Goal: Find contact information: Find contact information

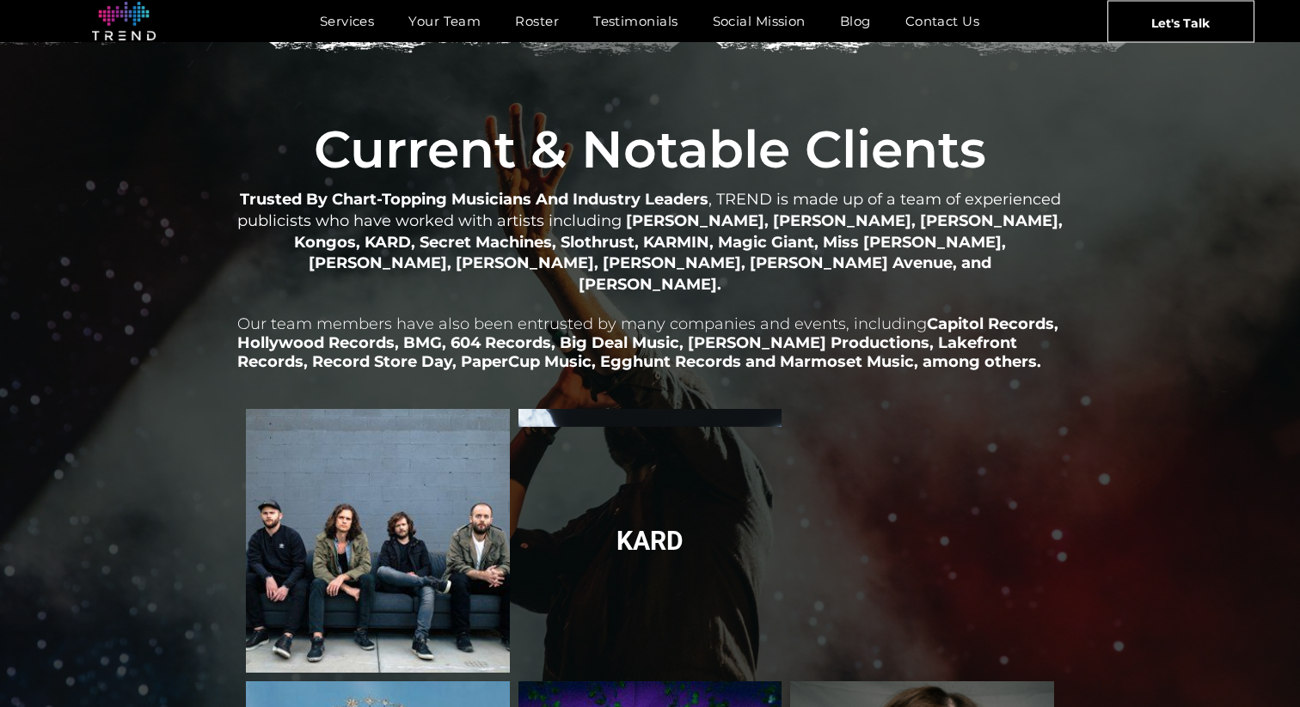
scroll to position [1875, 0]
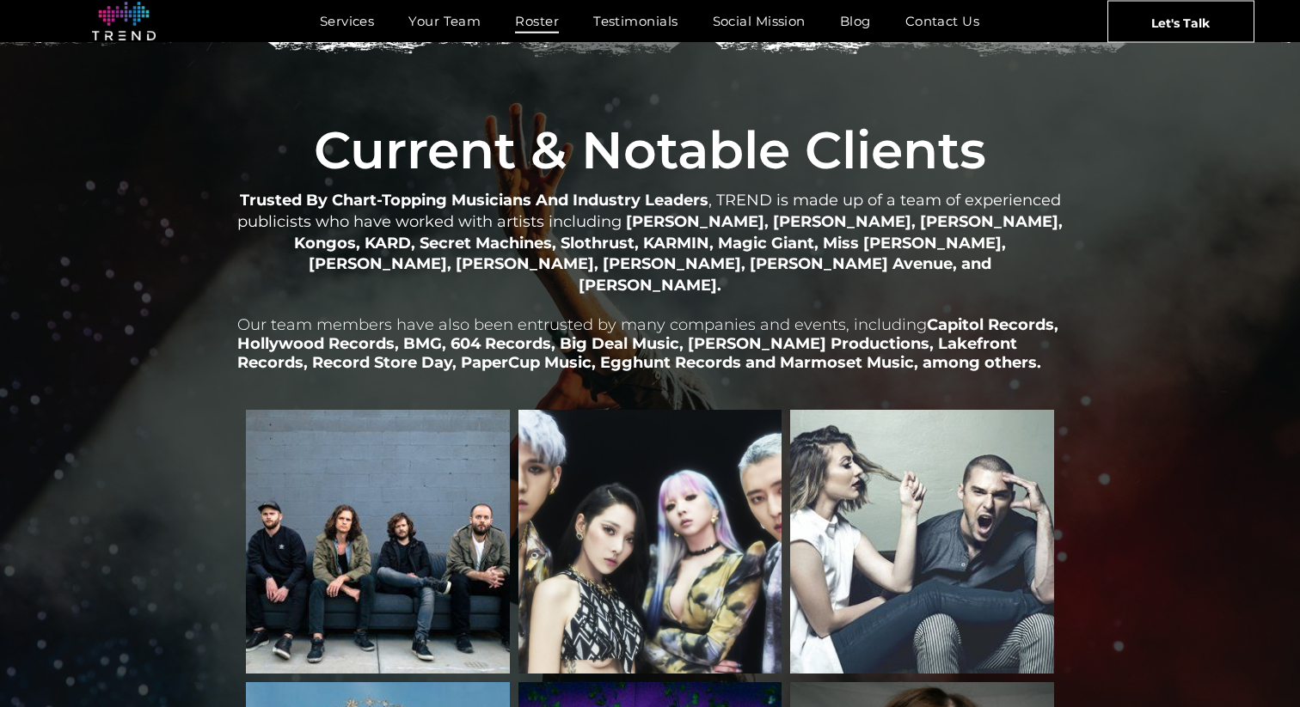
click at [538, 18] on span "Roster" at bounding box center [537, 21] width 44 height 25
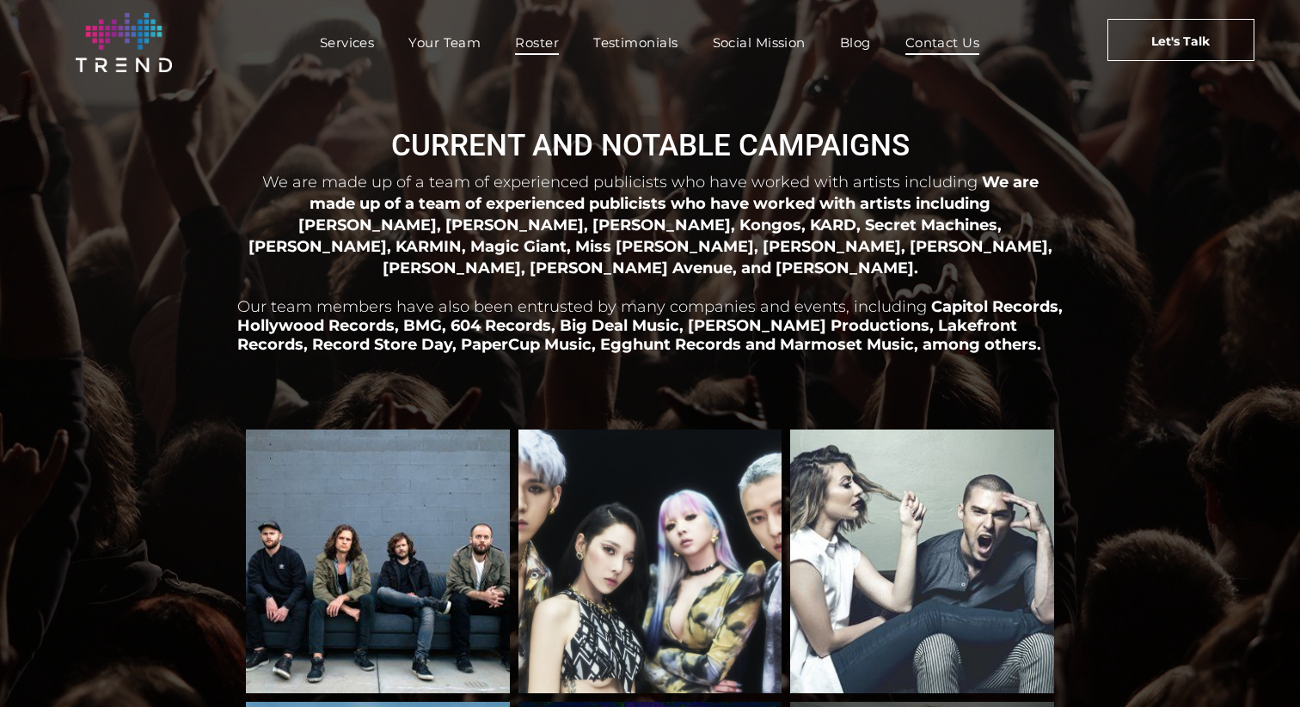
click at [926, 42] on span "Contact Us" at bounding box center [942, 42] width 75 height 25
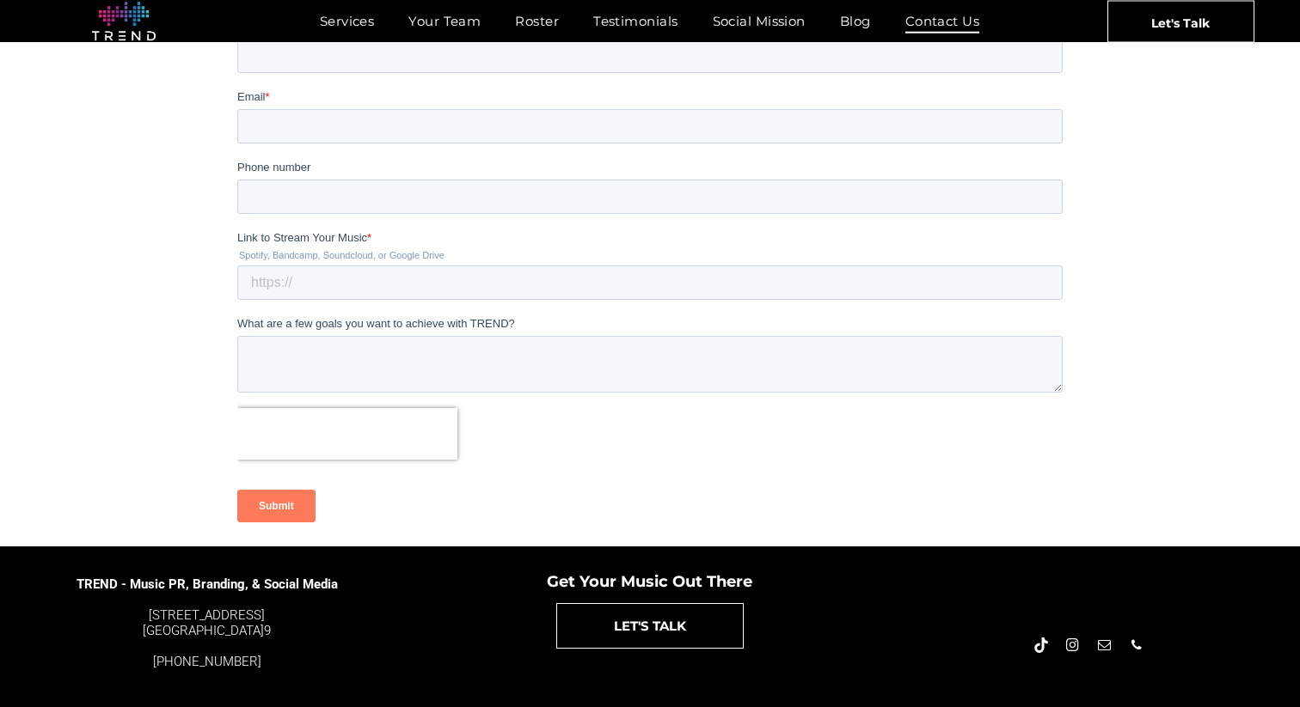
scroll to position [371, 0]
click at [1104, 646] on span "email" at bounding box center [1104, 644] width 19 height 19
